Goal: Information Seeking & Learning: Learn about a topic

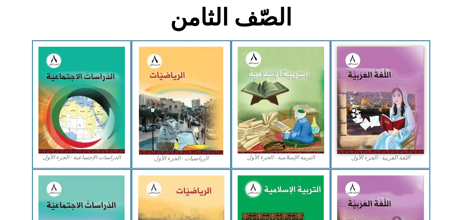
scroll to position [168, 0]
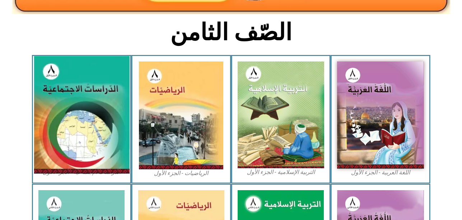
click at [97, 101] on img at bounding box center [82, 114] width 96 height 117
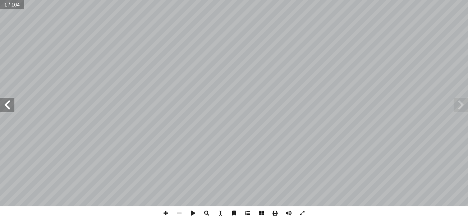
click at [8, 111] on span at bounding box center [7, 105] width 14 height 14
click at [9, 108] on span at bounding box center [7, 105] width 14 height 14
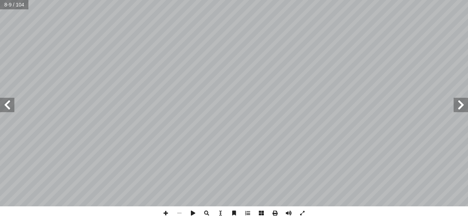
click at [9, 112] on span at bounding box center [7, 105] width 14 height 14
click at [166, 213] on span at bounding box center [166, 213] width 14 height 14
click at [245, 65] on html "الصفحة الرئيسية الصف الأول الصف الثاني الصف الثالث الصف الرابع الصف الخامس الصف…" at bounding box center [234, 32] width 468 height 65
click at [179, 213] on span at bounding box center [179, 213] width 14 height 14
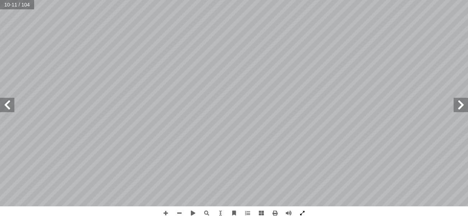
click at [300, 211] on span at bounding box center [302, 213] width 14 height 14
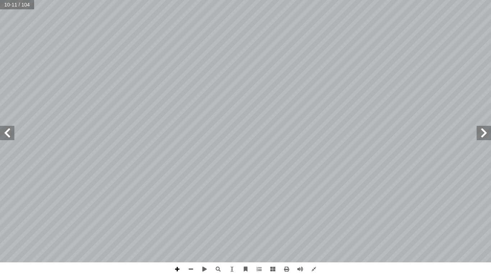
click at [174, 220] on span at bounding box center [177, 269] width 14 height 14
click at [193, 220] on span at bounding box center [191, 269] width 14 height 14
click at [176, 220] on span at bounding box center [177, 269] width 14 height 14
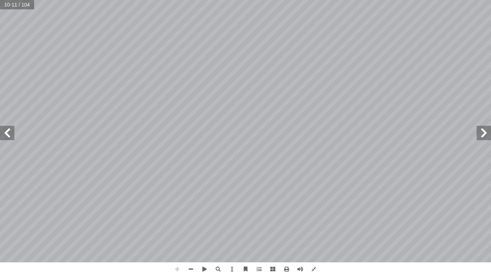
click at [176, 220] on span at bounding box center [177, 269] width 14 height 14
click at [467, 137] on span at bounding box center [483, 133] width 14 height 14
click at [443, 199] on div "6 ت: ْ م َّ ل َ ع َ نا ت أ ا ِّ خط َ جنوب ْ ض ٢ ْ ر َ ي ع َ ت َ دائر َ بين ِّ ف…" at bounding box center [245, 131] width 491 height 262
